Goal: Complete application form: Complete application form

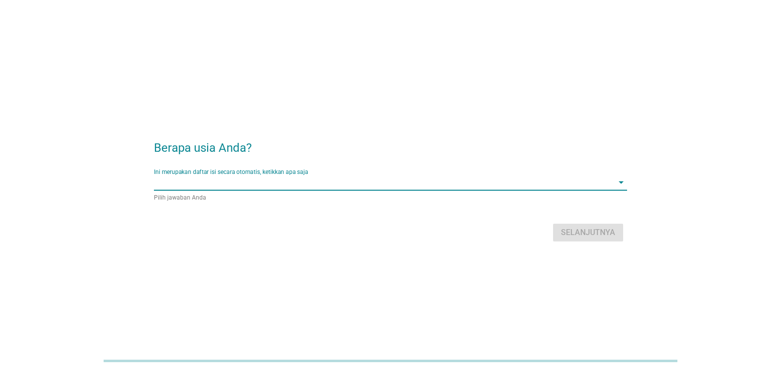
click at [357, 182] on input "Ini merupakan daftar isi secara otomatis, ketikkan apa saja" at bounding box center [383, 183] width 459 height 16
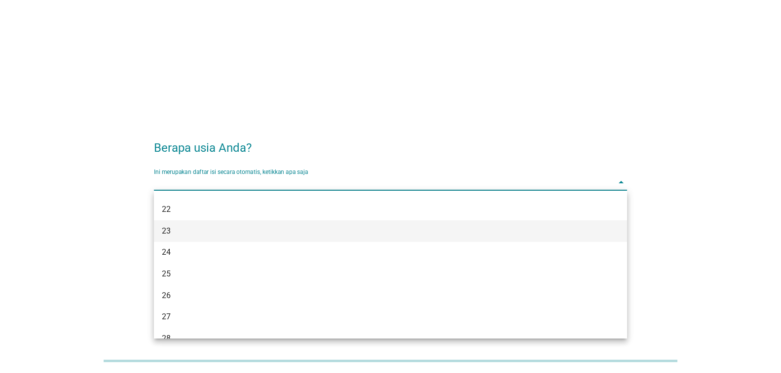
scroll to position [197, 0]
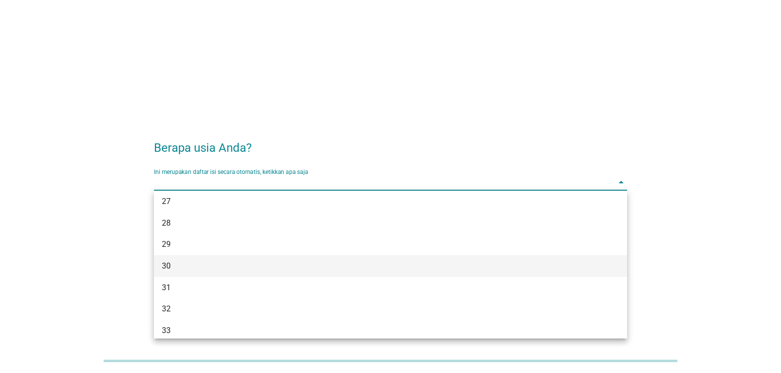
click at [315, 271] on div "30" at bounding box center [371, 266] width 419 height 12
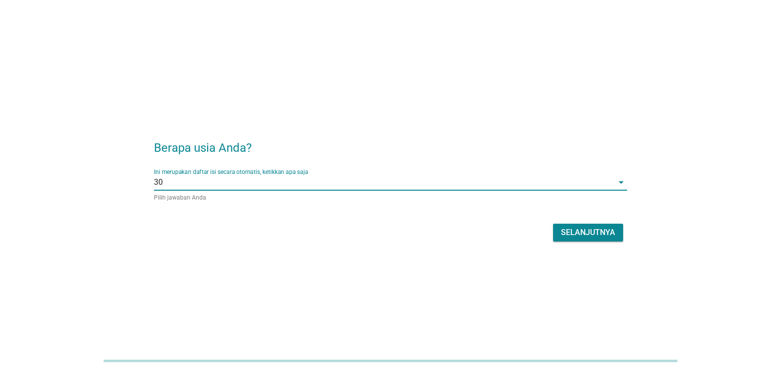
click at [572, 228] on div "Selanjutnya" at bounding box center [588, 233] width 54 height 12
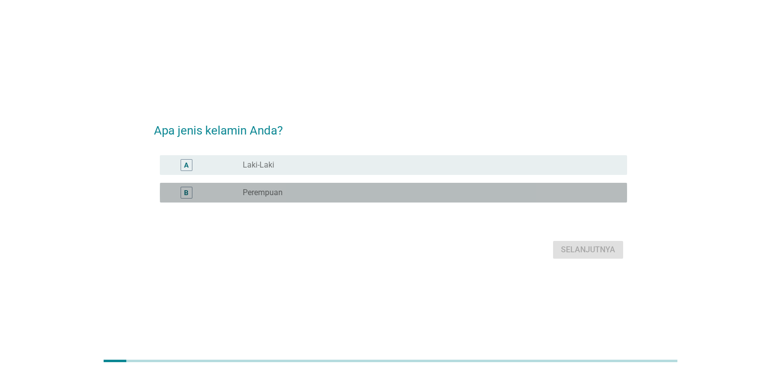
click at [285, 188] on div "radio_button_unchecked Perempuan" at bounding box center [427, 193] width 368 height 10
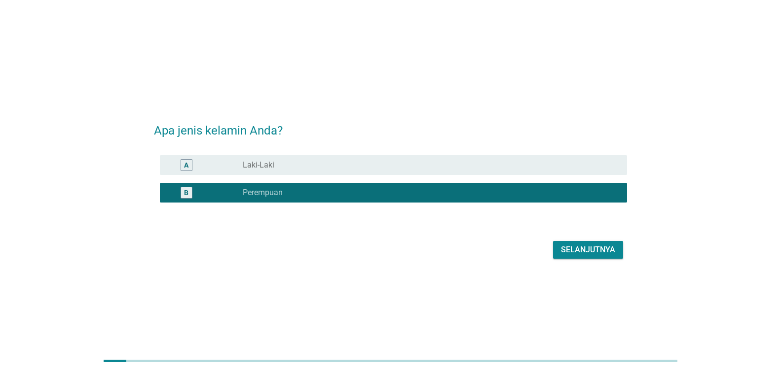
click at [597, 252] on div "Selanjutnya" at bounding box center [588, 250] width 54 height 12
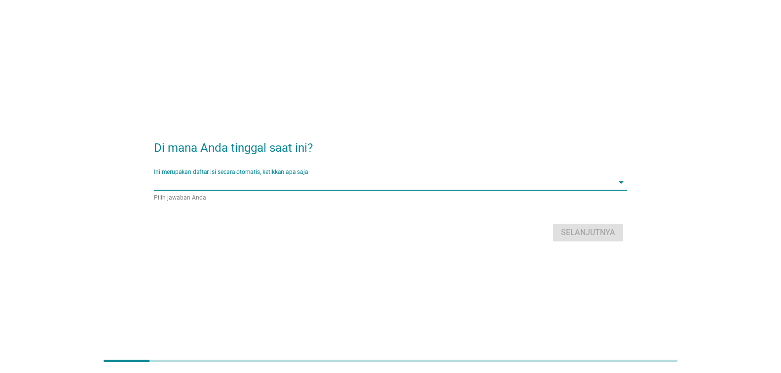
click at [259, 179] on input "Ini merupakan daftar isi secara otomatis, ketikkan apa saja" at bounding box center [383, 183] width 459 height 16
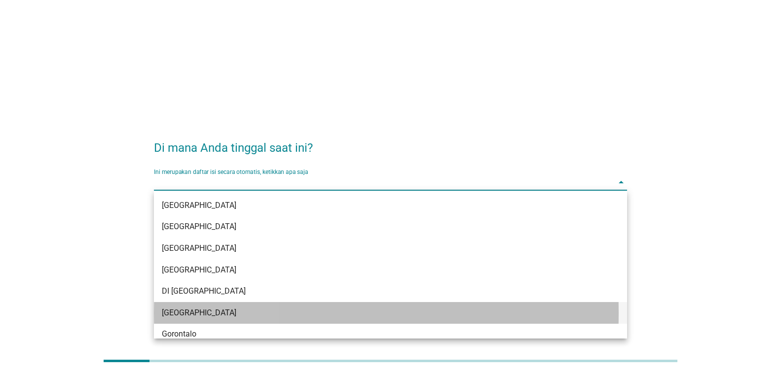
click at [250, 313] on div "[GEOGRAPHIC_DATA]" at bounding box center [371, 313] width 419 height 12
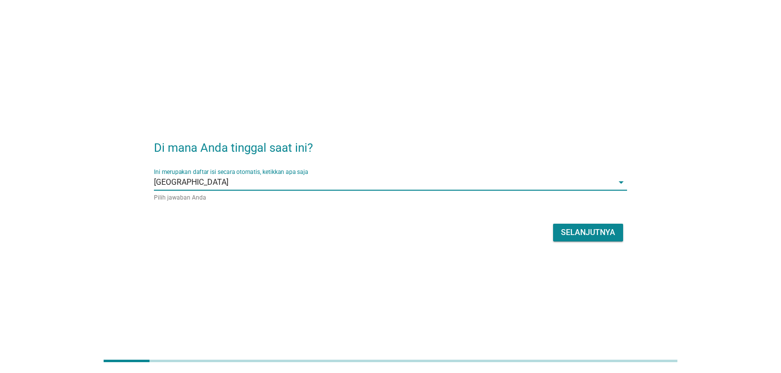
click at [598, 236] on div "Selanjutnya" at bounding box center [588, 233] width 54 height 12
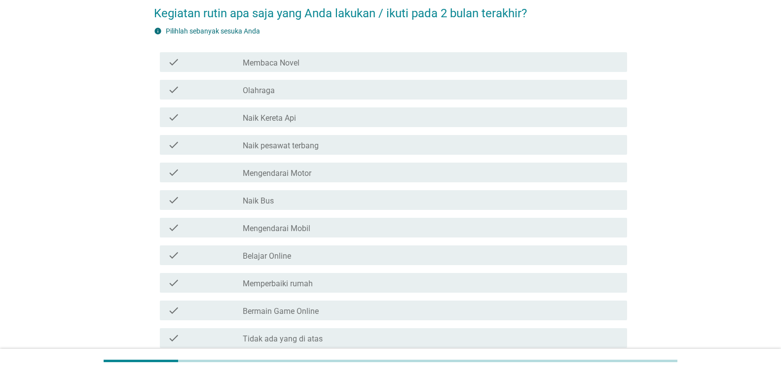
scroll to position [99, 0]
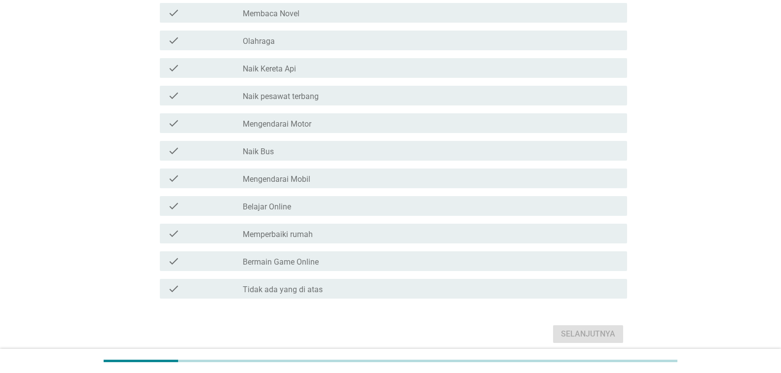
click at [327, 125] on div "check_box_outline_blank Mengendarai Motor" at bounding box center [431, 123] width 376 height 12
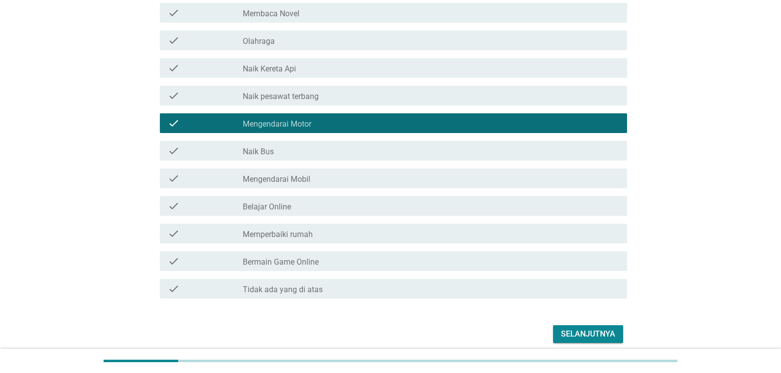
click at [320, 43] on div "check_box_outline_blank Olahraga" at bounding box center [431, 41] width 376 height 12
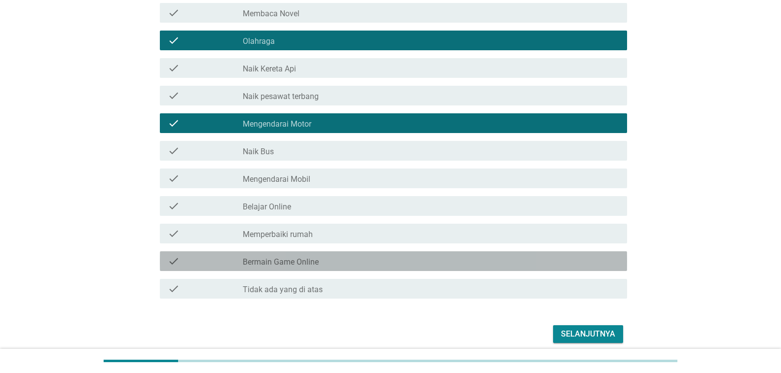
click at [325, 258] on div "check_box_outline_blank Bermain Game Online" at bounding box center [431, 261] width 376 height 12
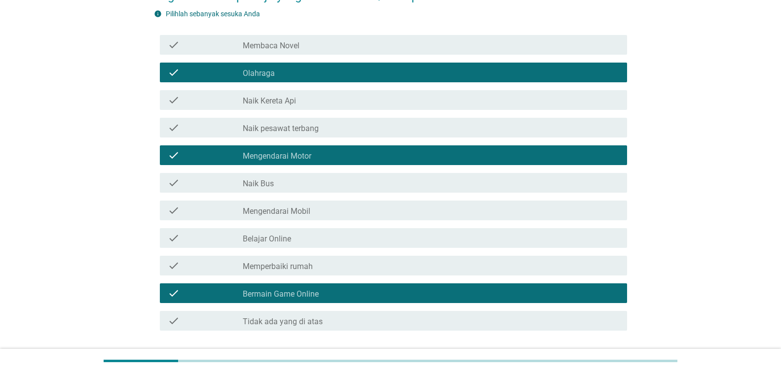
scroll to position [49, 0]
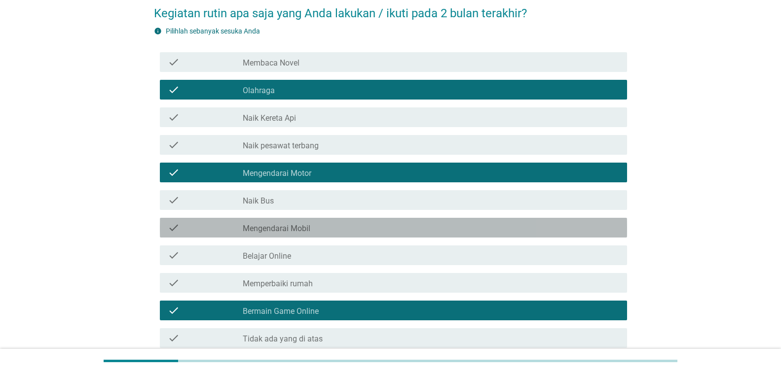
click at [327, 225] on div "check_box_outline_blank Mengendarai Mobil" at bounding box center [431, 228] width 376 height 12
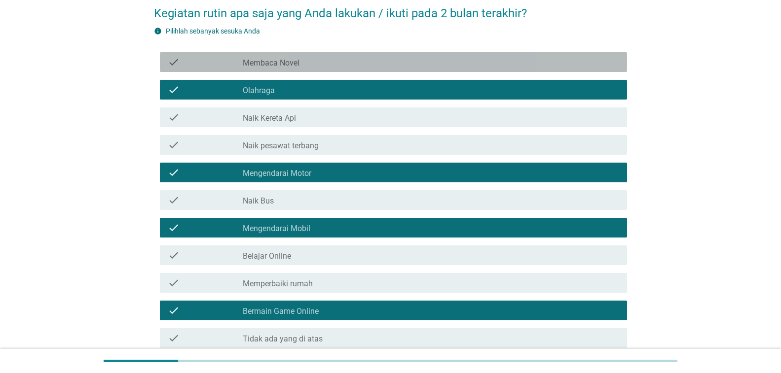
click at [334, 61] on div "check_box_outline_blank Membaca Novel" at bounding box center [431, 62] width 376 height 12
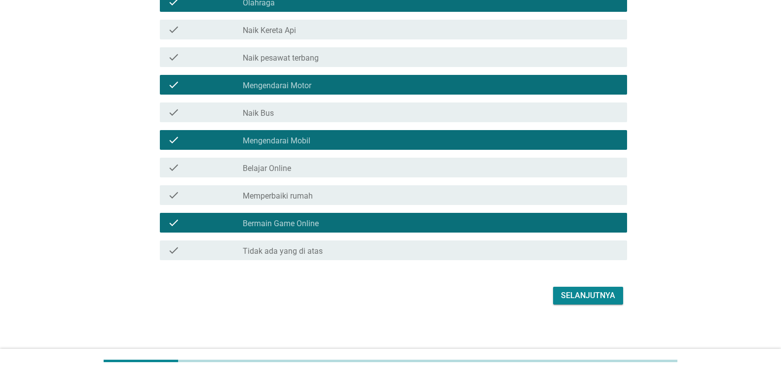
scroll to position [139, 0]
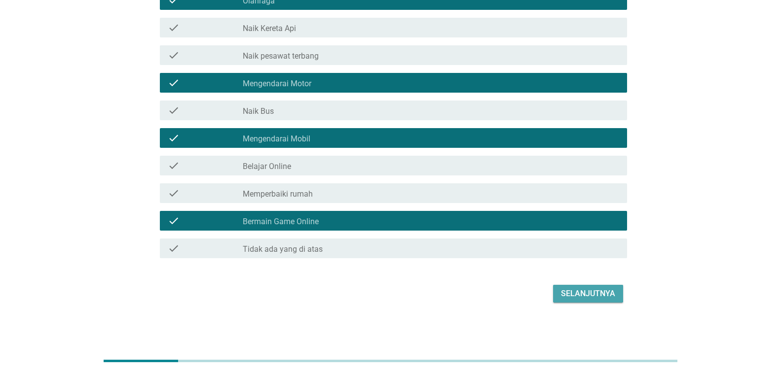
click at [575, 295] on div "Selanjutnya" at bounding box center [588, 294] width 54 height 12
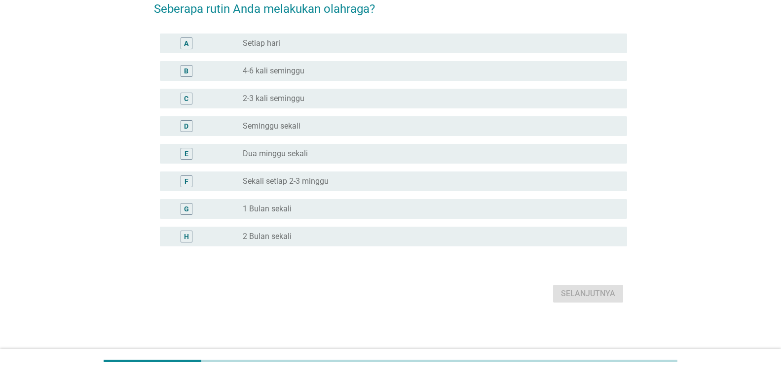
scroll to position [0, 0]
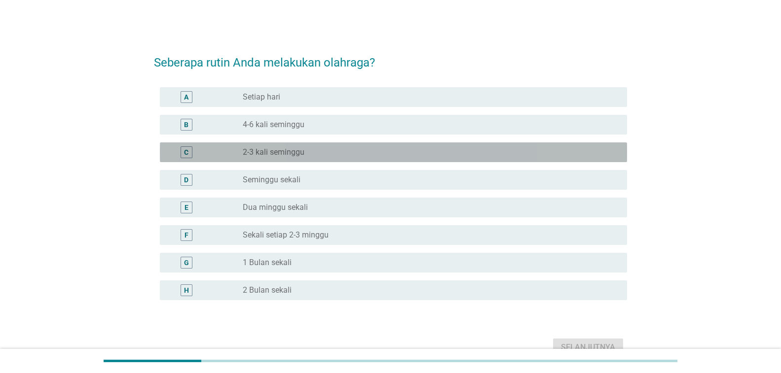
click at [302, 155] on label "2-3 kali seminggu" at bounding box center [274, 152] width 62 height 10
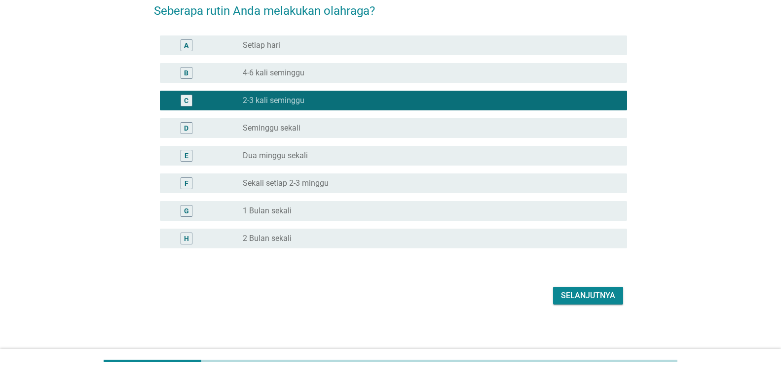
scroll to position [54, 0]
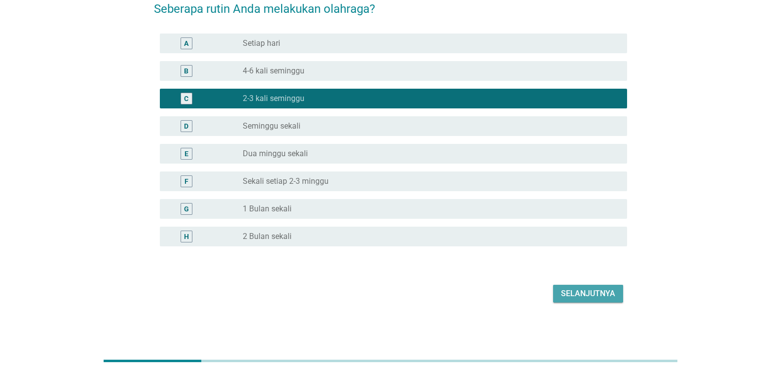
click at [601, 298] on div "Selanjutnya" at bounding box center [588, 294] width 54 height 12
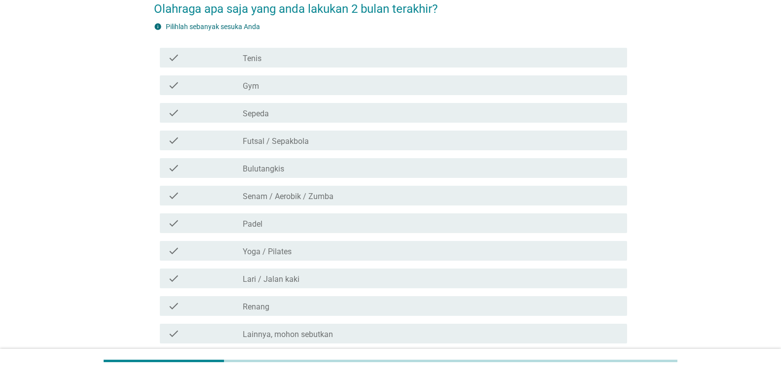
scroll to position [0, 0]
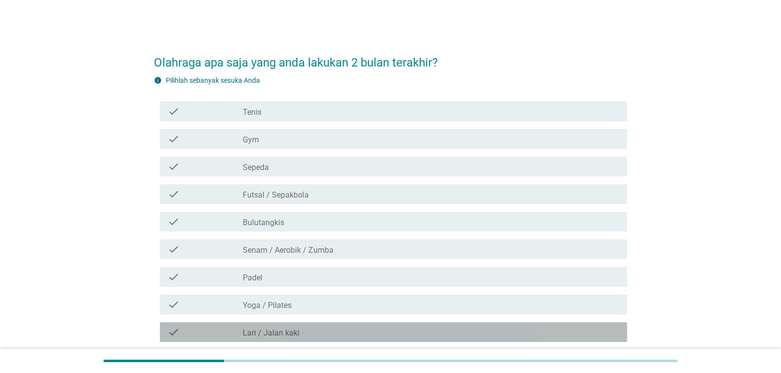
click at [281, 333] on label "Lari / Jalan kaki" at bounding box center [271, 333] width 57 height 10
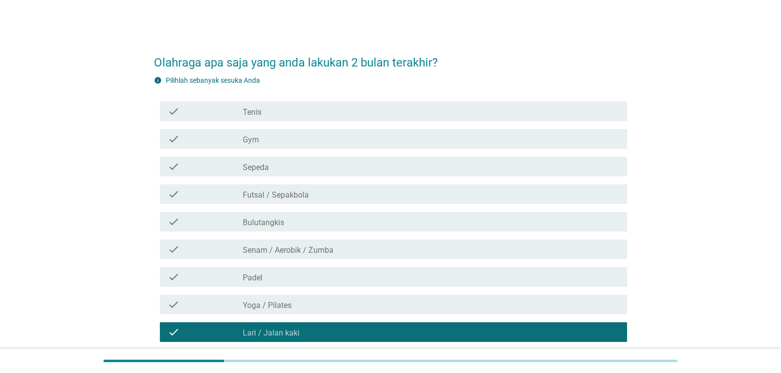
click at [294, 303] on div "check_box_outline_blank Yoga / Pilates" at bounding box center [431, 305] width 376 height 12
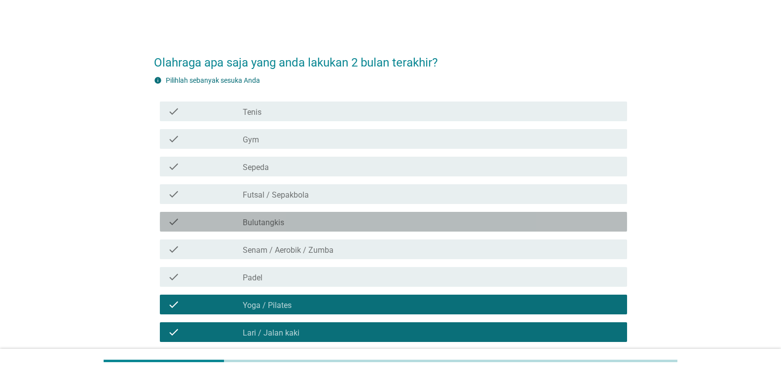
click at [297, 227] on div "check_box_outline_blank Bulutangkis" at bounding box center [431, 222] width 376 height 12
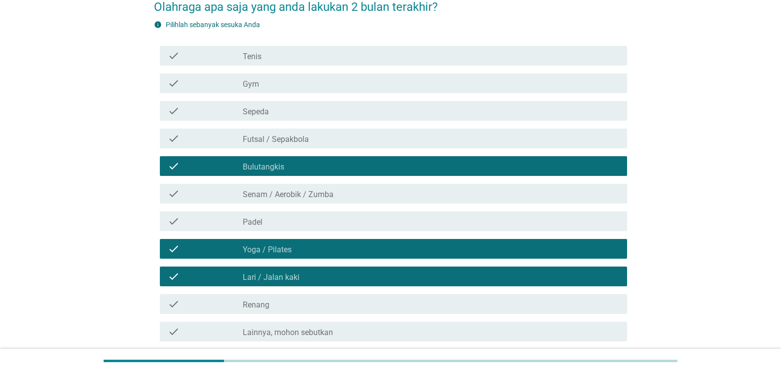
scroll to position [139, 0]
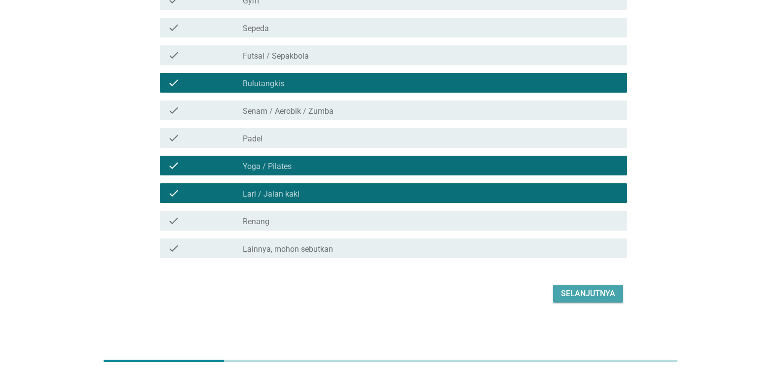
click at [571, 291] on div "Selanjutnya" at bounding box center [588, 294] width 54 height 12
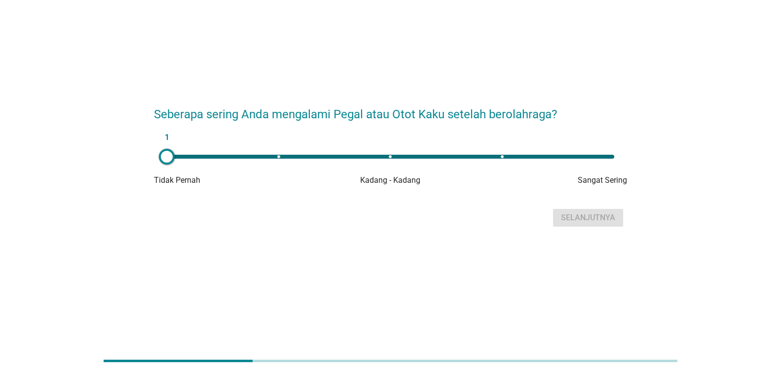
scroll to position [0, 0]
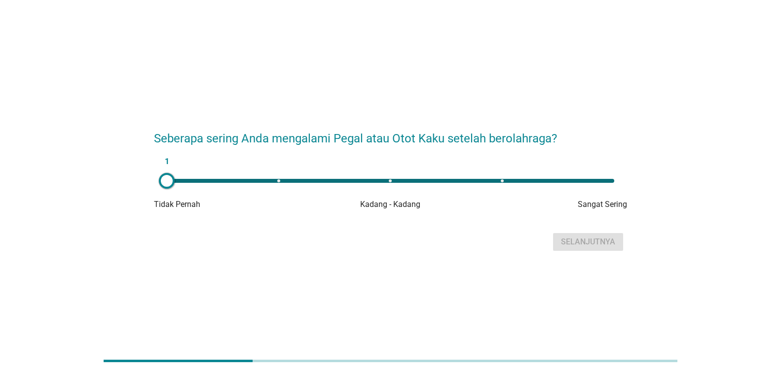
type input "3"
drag, startPoint x: 169, startPoint y: 183, endPoint x: 412, endPoint y: 179, distance: 243.2
click at [412, 179] on div at bounding box center [412, 181] width 16 height 16
click at [577, 240] on div "Selanjutnya" at bounding box center [588, 242] width 54 height 12
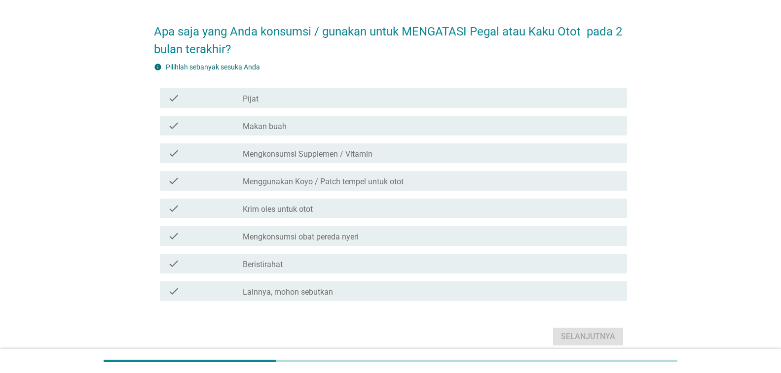
scroll to position [49, 0]
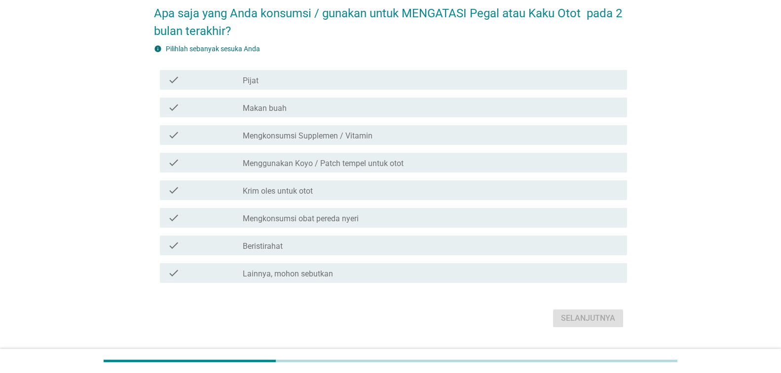
click at [336, 248] on div "check_box_outline_blank Beristirahat" at bounding box center [431, 246] width 376 height 12
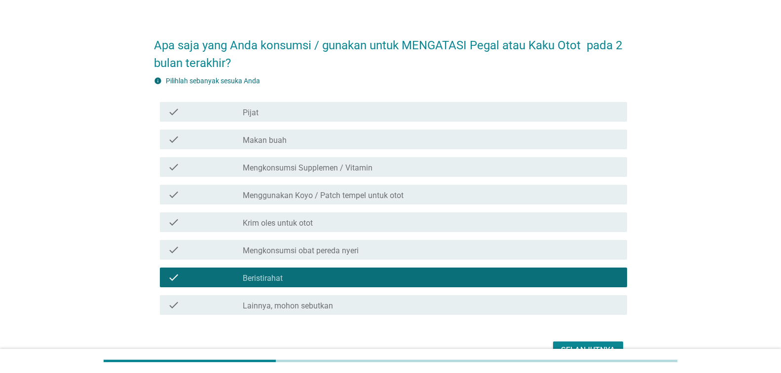
scroll to position [0, 0]
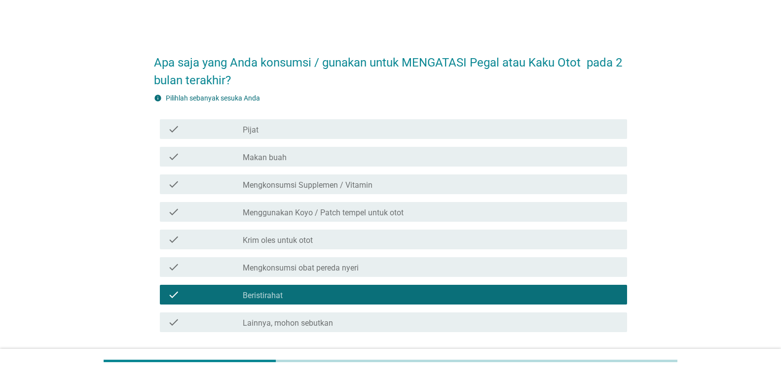
click at [322, 132] on div "check_box_outline_blank Pijat" at bounding box center [431, 129] width 376 height 12
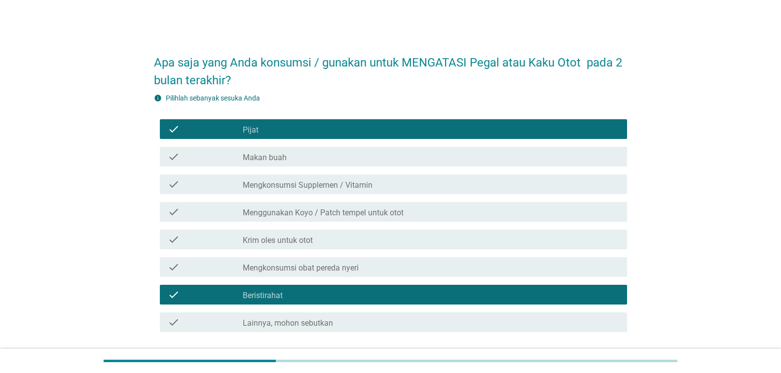
click at [377, 185] on div "check_box_outline_blank Mengkonsumsi Supplemen / Vitamin" at bounding box center [431, 185] width 376 height 12
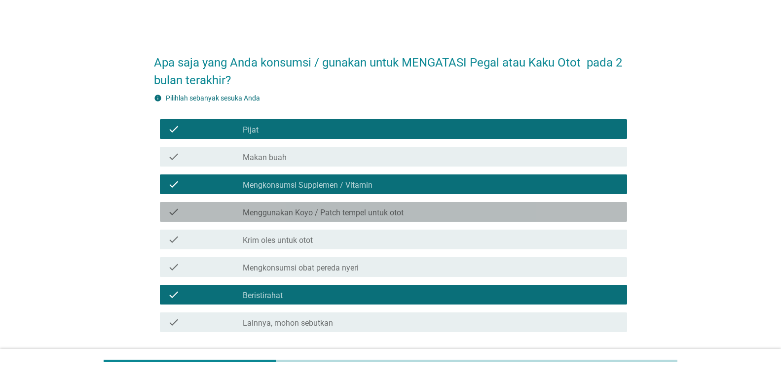
click at [387, 217] on label "Menggunakan Koyo / Patch tempel untuk otot" at bounding box center [323, 213] width 161 height 10
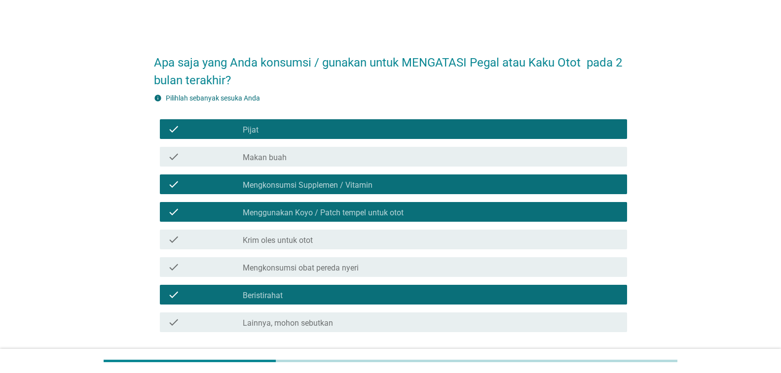
click at [389, 262] on div "check_box_outline_blank Mengkonsumsi obat pereda nyeri" at bounding box center [431, 267] width 376 height 12
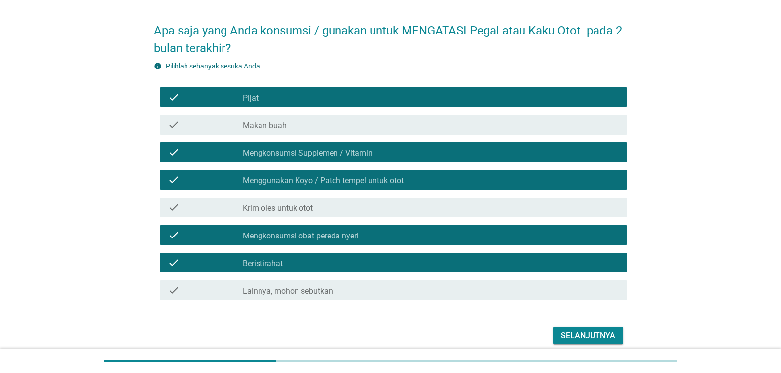
scroll to position [74, 0]
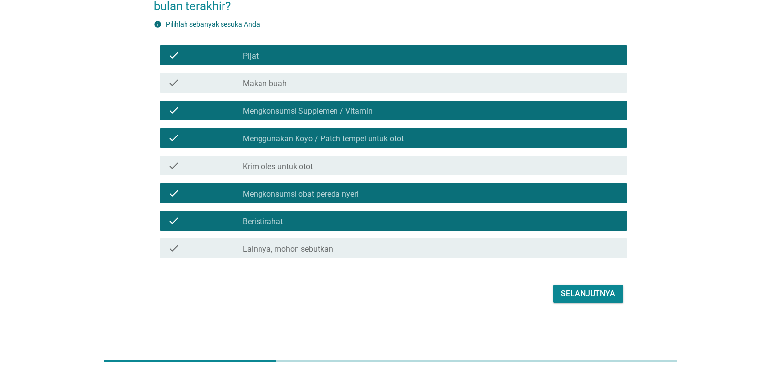
click at [575, 300] on button "Selanjutnya" at bounding box center [588, 294] width 70 height 18
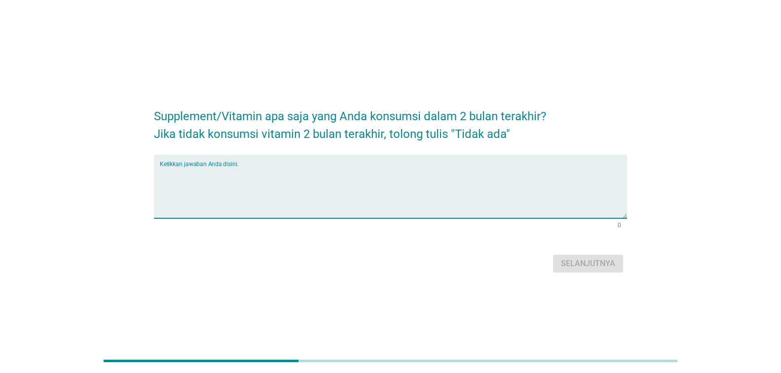
click at [326, 193] on textarea "Ketikkan jawaban Anda disini." at bounding box center [393, 193] width 467 height 52
click at [160, 174] on textarea "B COMPLEKS" at bounding box center [393, 193] width 467 height 52
type textarea "VIT B COMPLEKS"
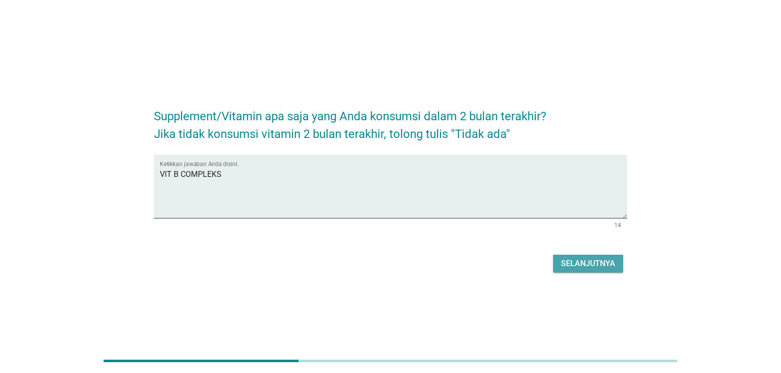
click at [591, 260] on div "Selanjutnya" at bounding box center [588, 264] width 54 height 12
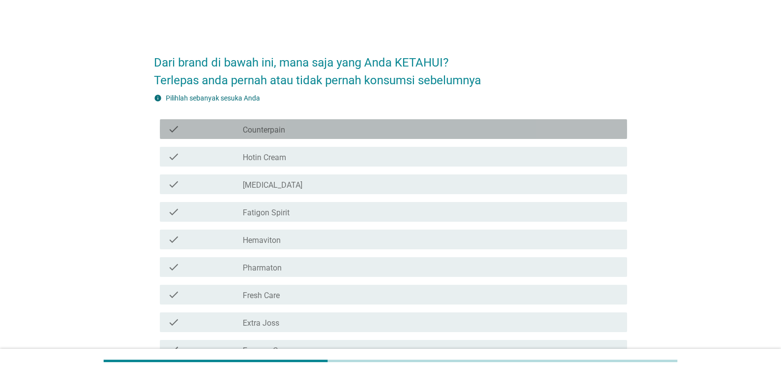
click at [275, 131] on label "Counterpain" at bounding box center [264, 130] width 42 height 10
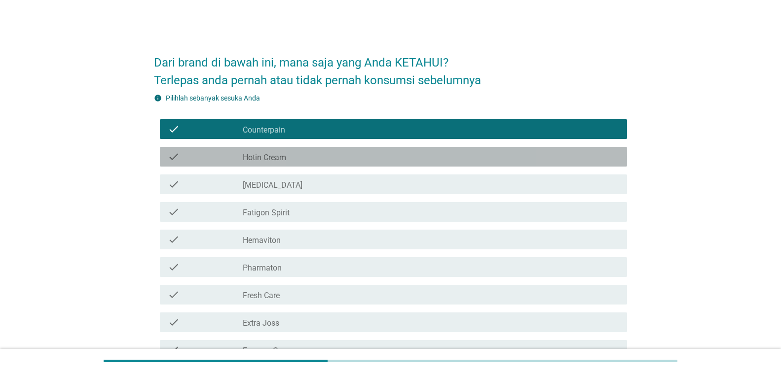
click at [283, 158] on label "Hotin Cream" at bounding box center [264, 158] width 43 height 10
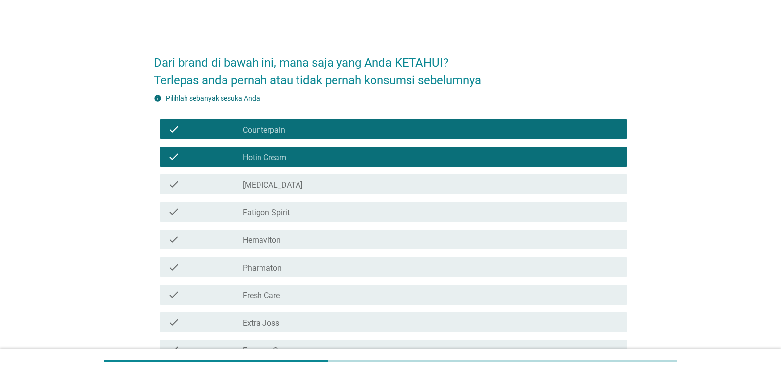
click at [283, 187] on div "check_box_outline_blank [MEDICAL_DATA]" at bounding box center [431, 185] width 376 height 12
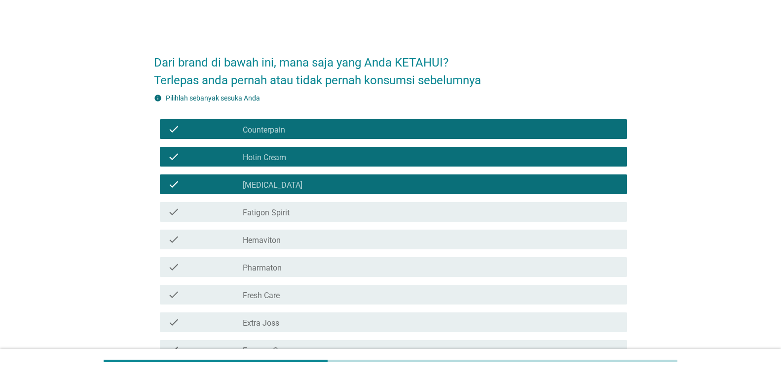
click at [290, 212] on div "check_box_outline_blank Fatigon Spirit" at bounding box center [431, 212] width 376 height 12
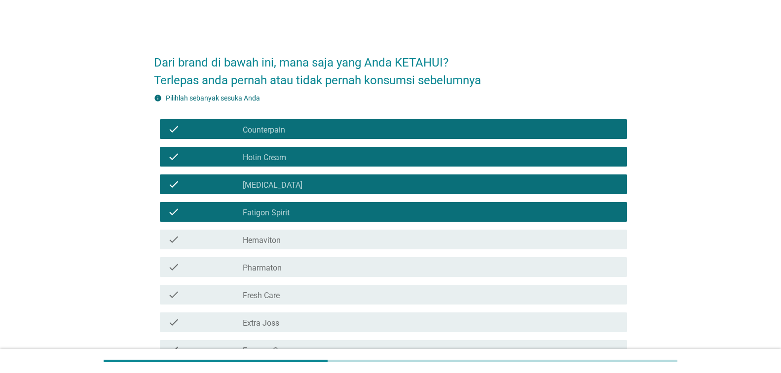
click at [294, 240] on div "check_box_outline_blank Hemaviton" at bounding box center [431, 240] width 376 height 12
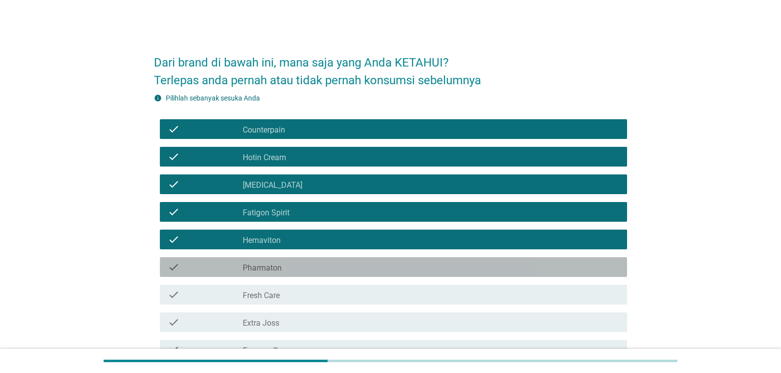
click at [296, 271] on div "check_box_outline_blank Pharmaton" at bounding box center [431, 267] width 376 height 12
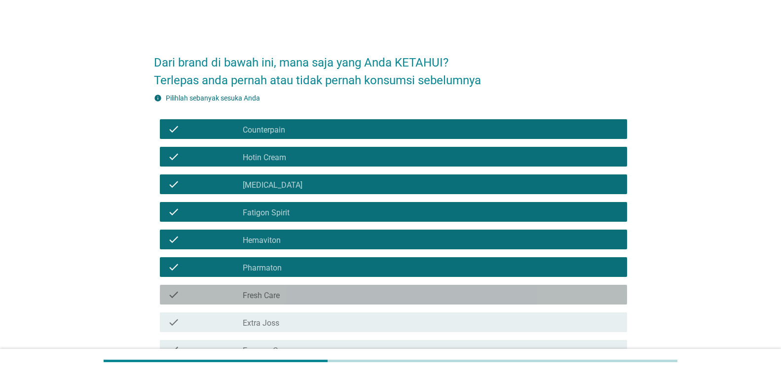
click at [301, 294] on div "check_box_outline_blank Fresh Care" at bounding box center [431, 295] width 376 height 12
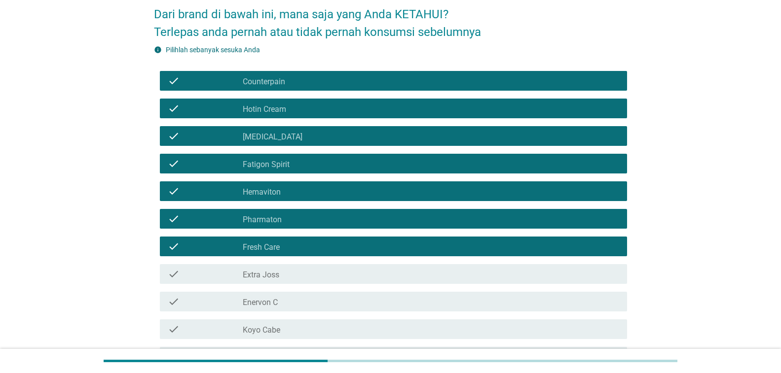
scroll to position [197, 0]
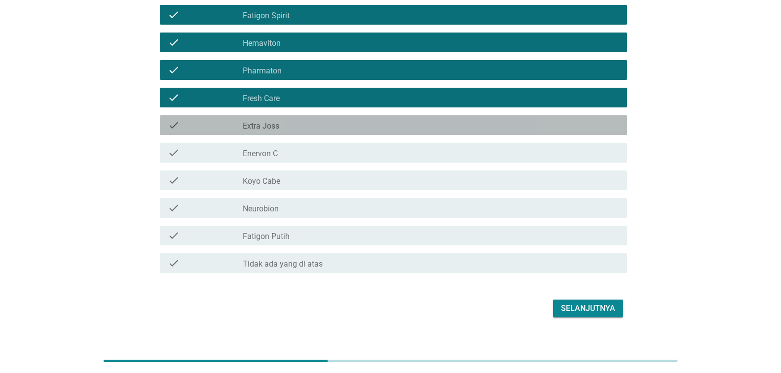
click at [282, 126] on div "check_box_outline_blank Extra Joss" at bounding box center [431, 125] width 376 height 12
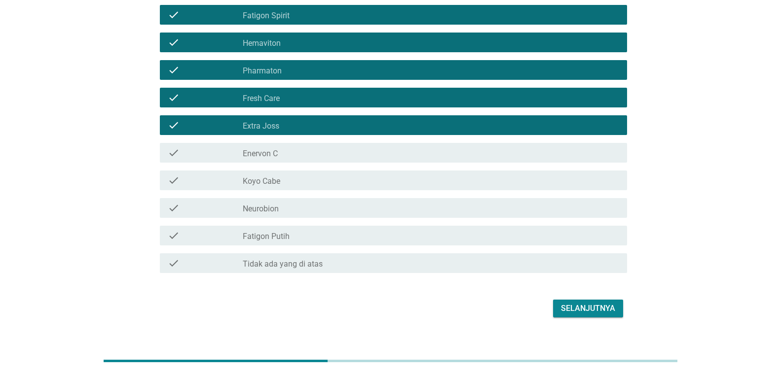
click at [292, 152] on div "check_box_outline_blank Enervon C" at bounding box center [431, 153] width 376 height 12
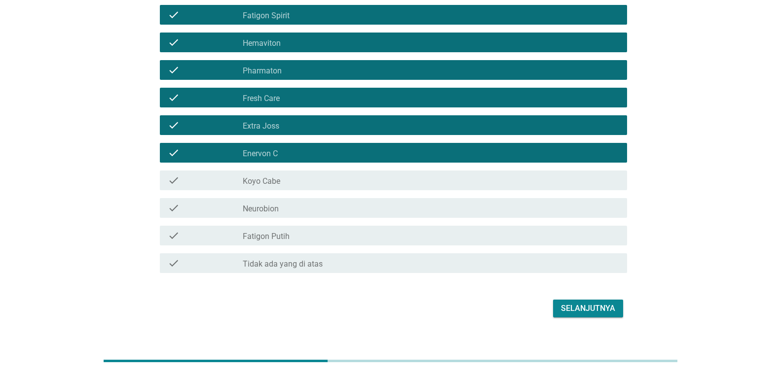
click at [295, 182] on div "check_box_outline_blank Koyo Cabe" at bounding box center [431, 181] width 376 height 12
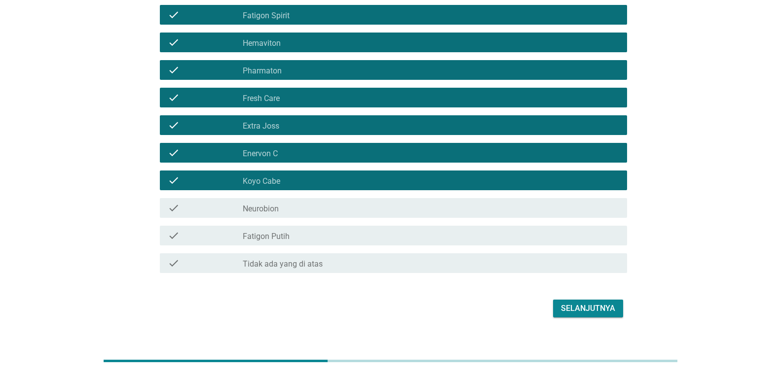
click at [302, 215] on div "check check_box_outline_blank Neurobion" at bounding box center [393, 208] width 467 height 20
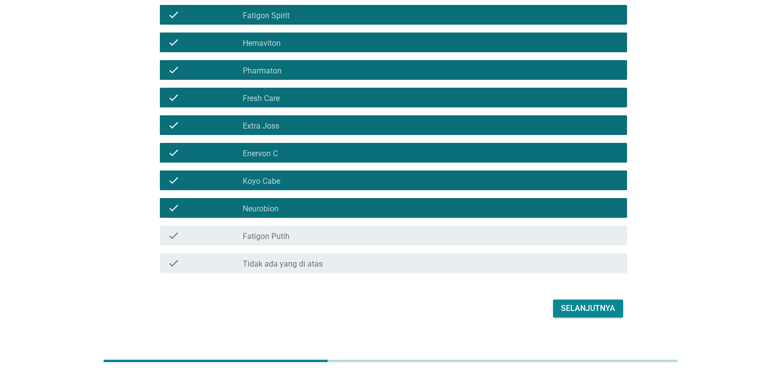
click at [562, 312] on div "Selanjutnya" at bounding box center [588, 309] width 54 height 12
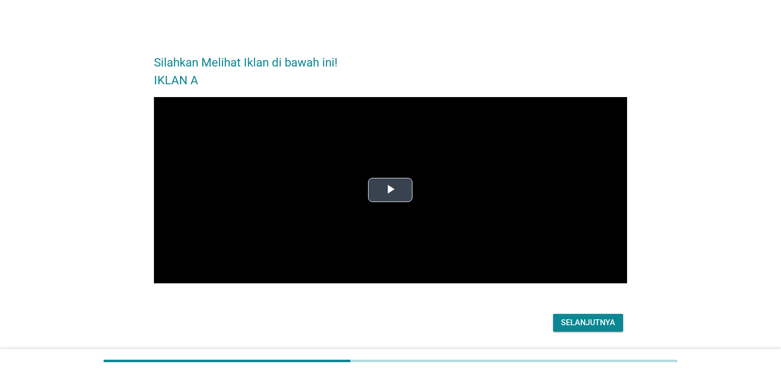
click at [390, 190] on span "Video Player" at bounding box center [390, 190] width 0 height 0
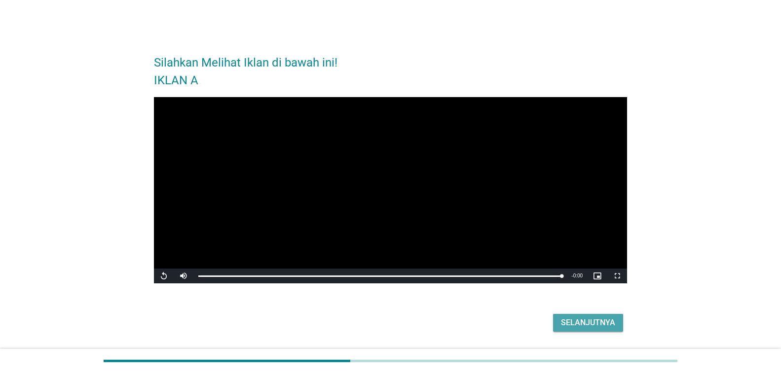
click at [592, 327] on div "Selanjutnya" at bounding box center [588, 323] width 54 height 12
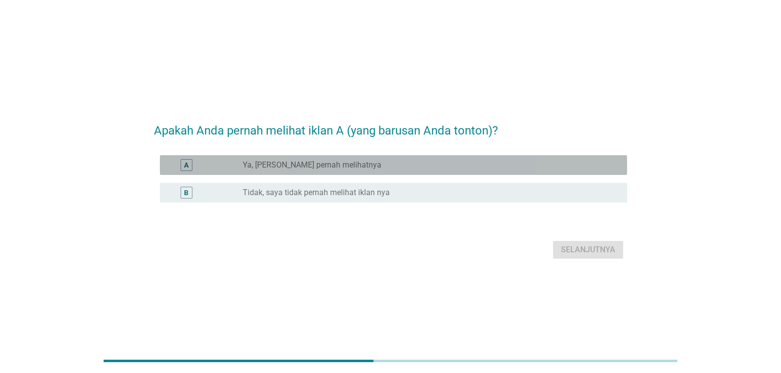
click at [290, 165] on label "Ya, [PERSON_NAME] pernah melihatnya" at bounding box center [312, 165] width 139 height 10
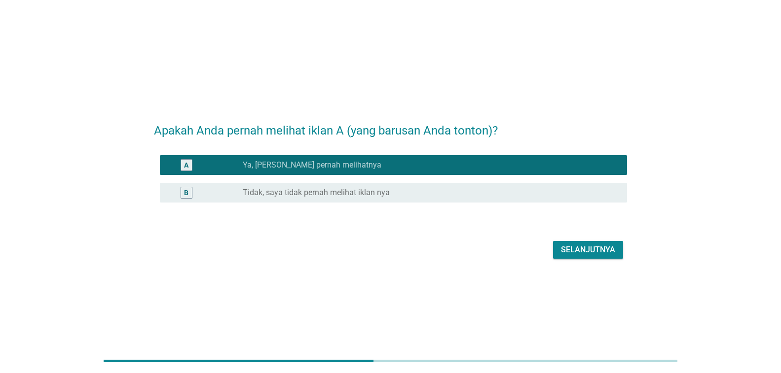
click at [581, 248] on div "Selanjutnya" at bounding box center [588, 250] width 54 height 12
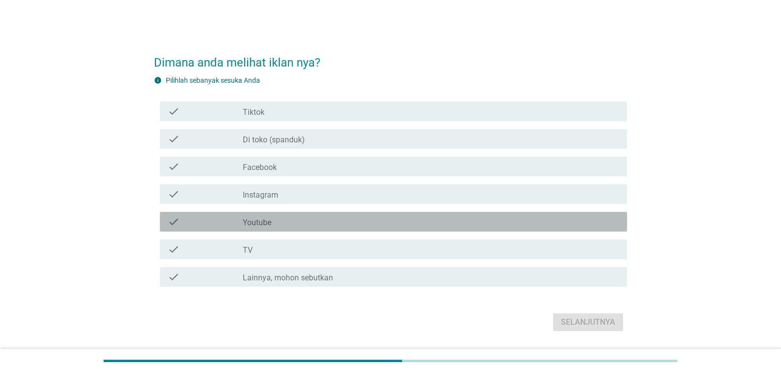
click at [270, 222] on label "Youtube" at bounding box center [257, 223] width 29 height 10
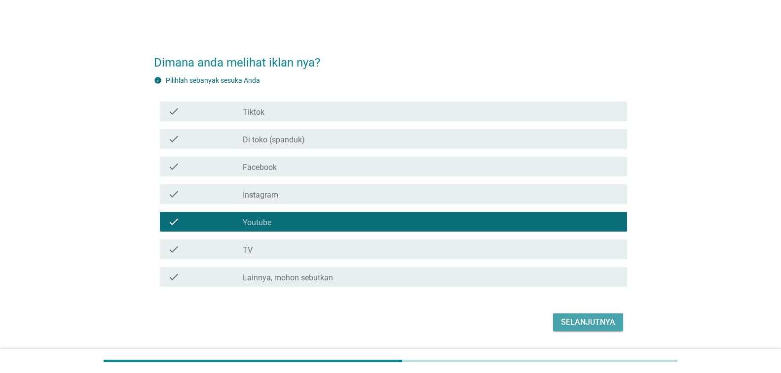
click at [590, 324] on div "Selanjutnya" at bounding box center [588, 323] width 54 height 12
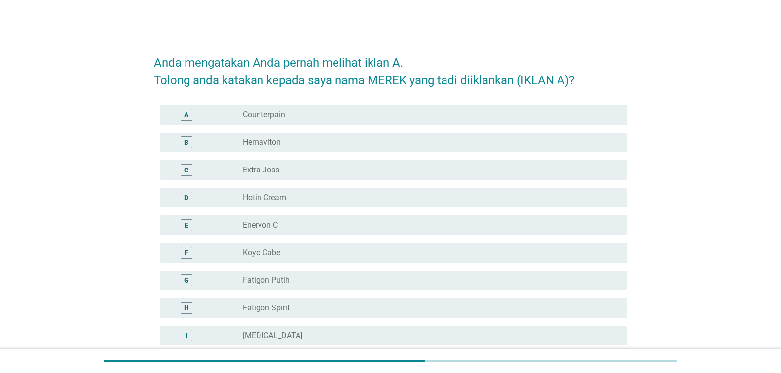
click at [307, 277] on div "radio_button_unchecked Fatigon Putih" at bounding box center [427, 281] width 368 height 10
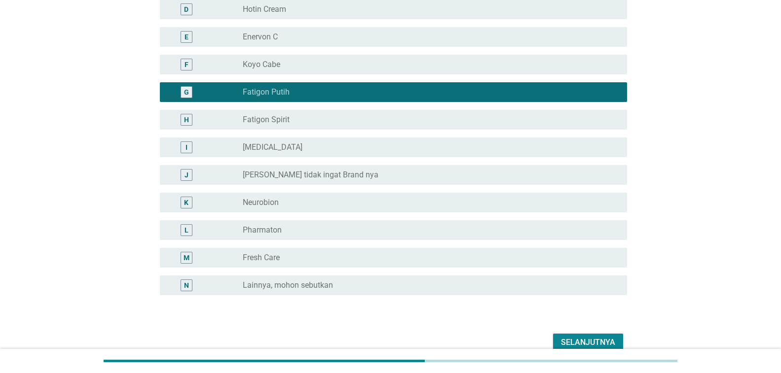
scroll to position [237, 0]
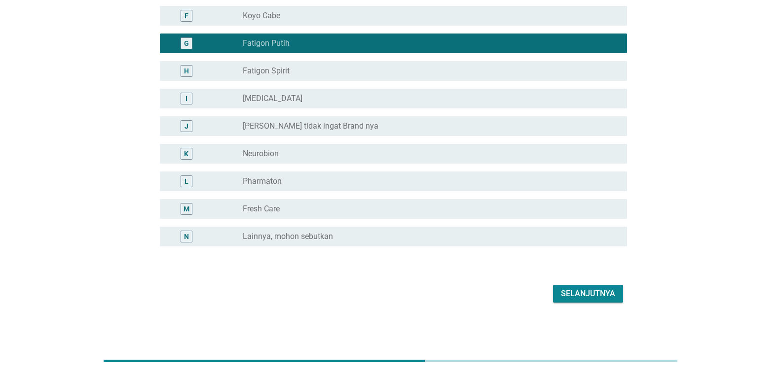
click at [587, 288] on div "Selanjutnya" at bounding box center [588, 294] width 54 height 12
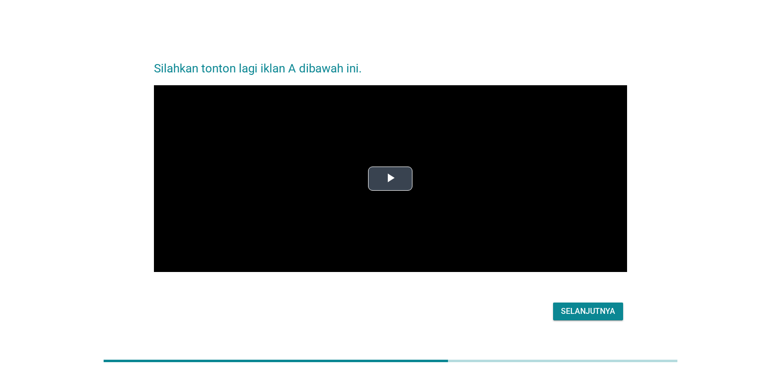
click at [390, 179] on span "Video Player" at bounding box center [390, 179] width 0 height 0
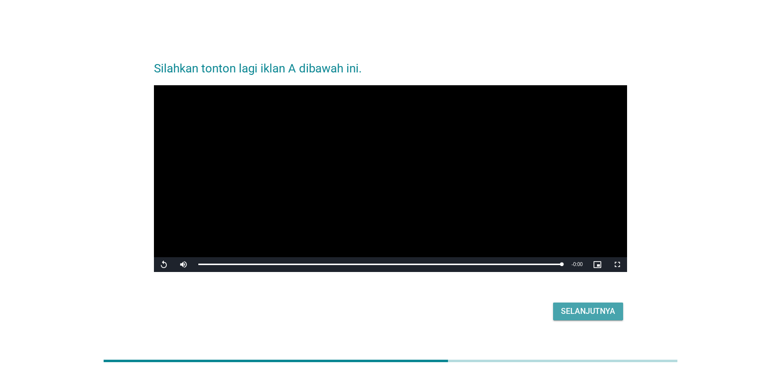
click at [588, 315] on div "Selanjutnya" at bounding box center [588, 312] width 54 height 12
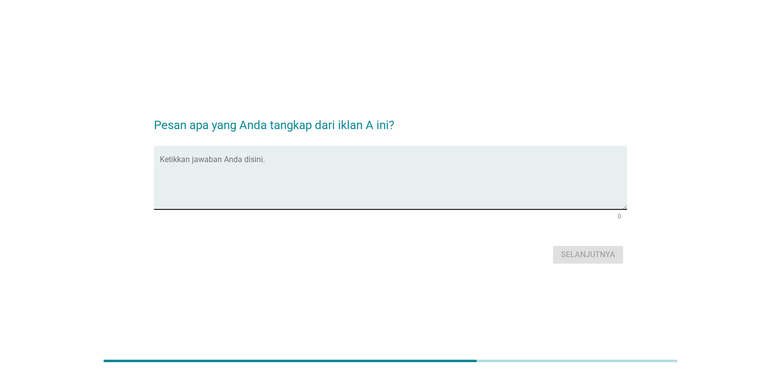
click at [270, 192] on textarea "Ketikkan jawaban Anda disini." at bounding box center [393, 184] width 467 height 52
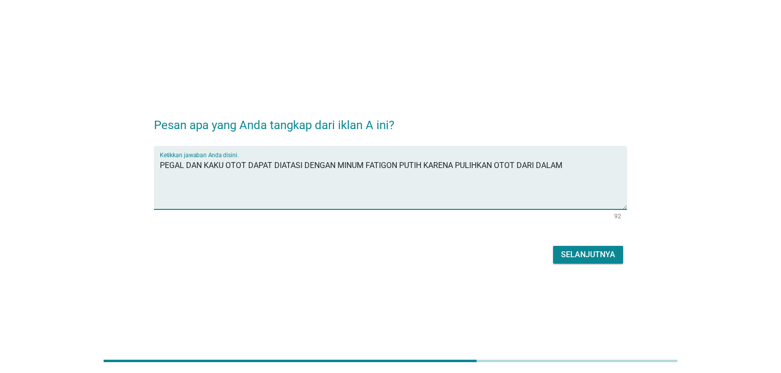
type textarea "PEGAL DAN KAKU OTOT DAPAT DIATASI DENGAN MINUM FATIGON PUTIH KARENA PULIHKAN OT…"
click at [566, 253] on div "Selanjutnya" at bounding box center [588, 255] width 54 height 12
